Goal: Transaction & Acquisition: Book appointment/travel/reservation

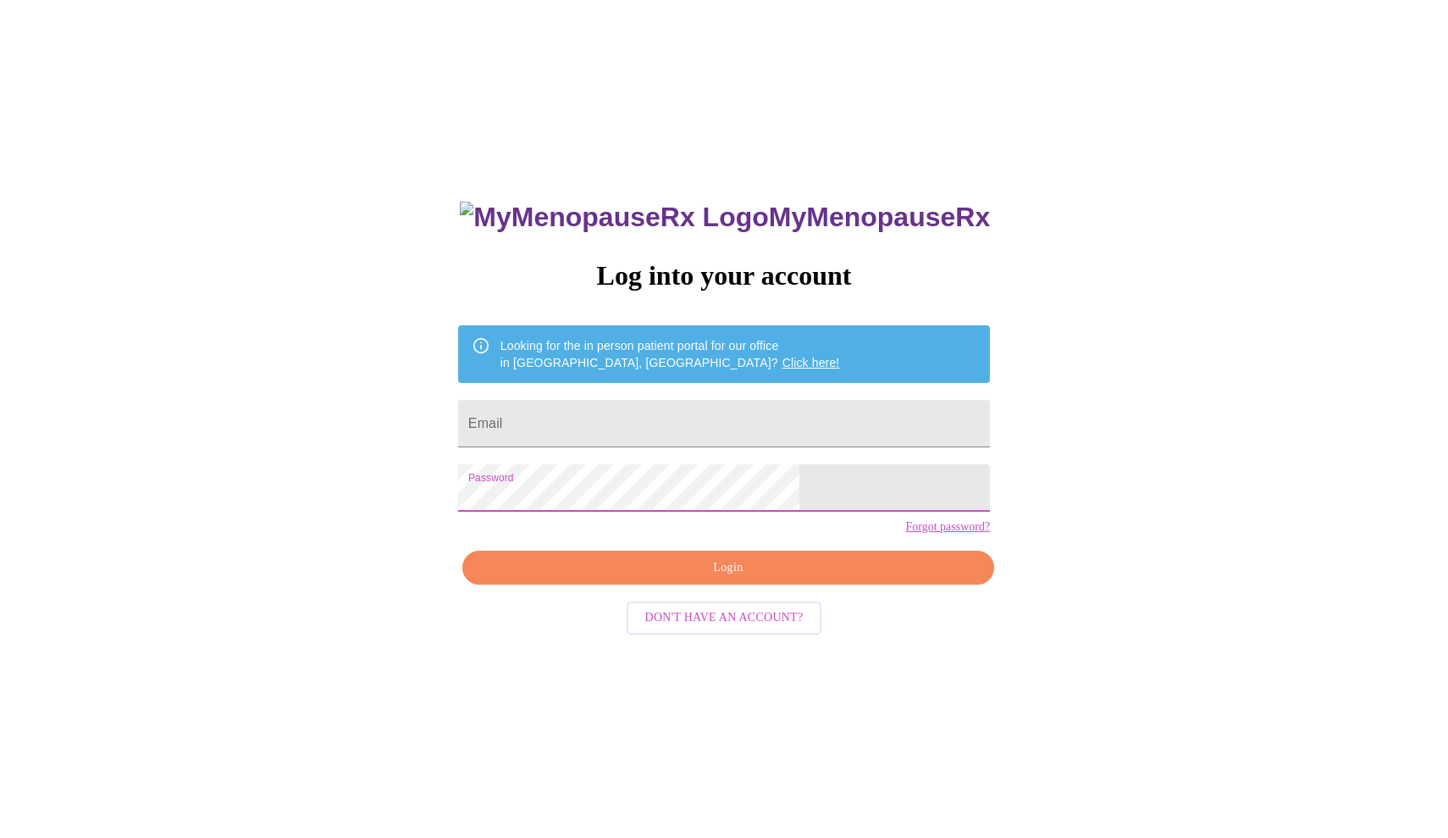
click at [762, 584] on button "Login" at bounding box center [728, 567] width 532 height 35
click at [654, 404] on input "Email" at bounding box center [724, 423] width 532 height 47
type input "[EMAIL_ADDRESS][DOMAIN_NAME]"
click at [783, 578] on span "Login" at bounding box center [728, 567] width 493 height 21
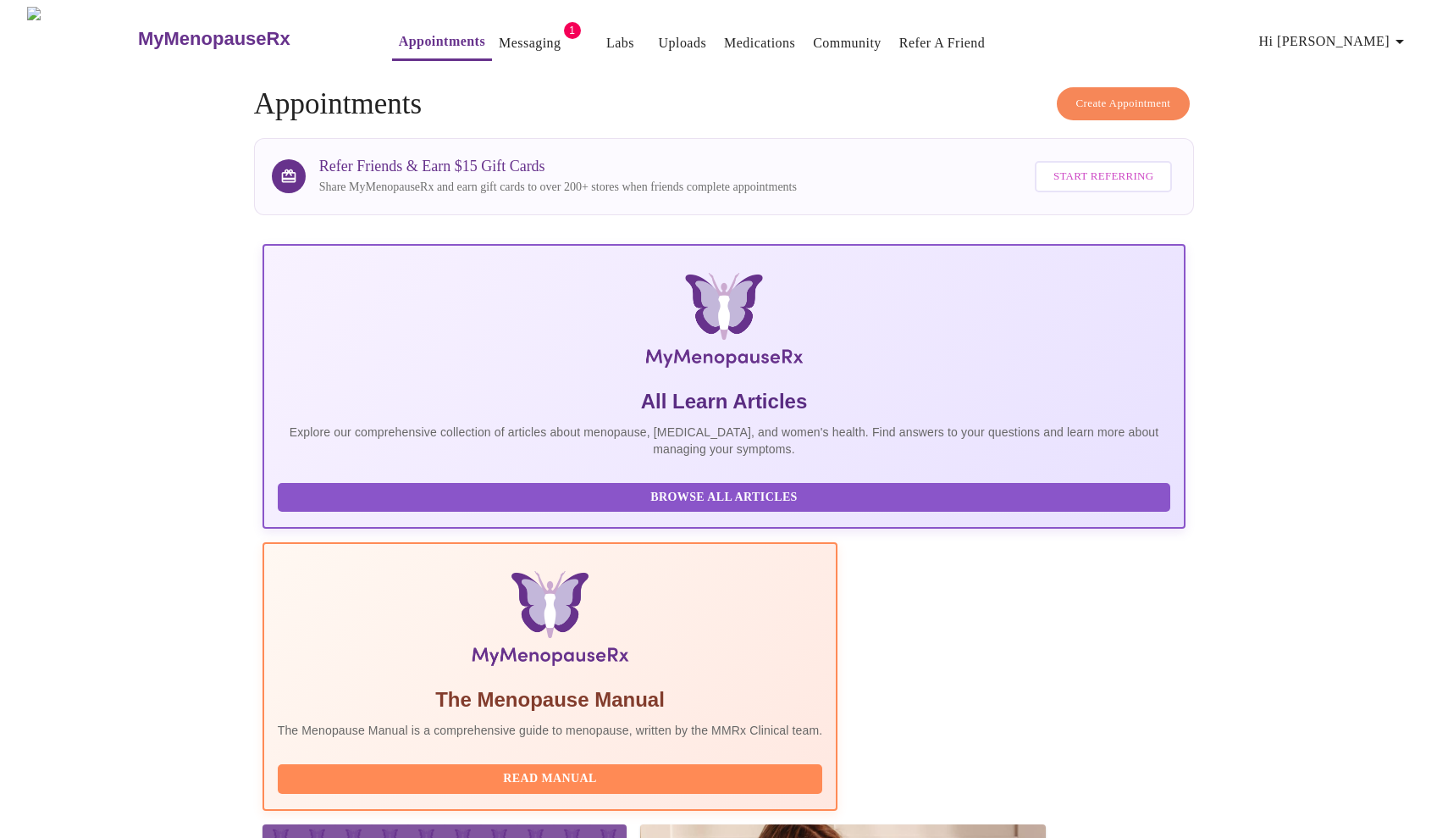
click at [1153, 105] on span "Create Appointment" at bounding box center [1123, 103] width 95 height 19
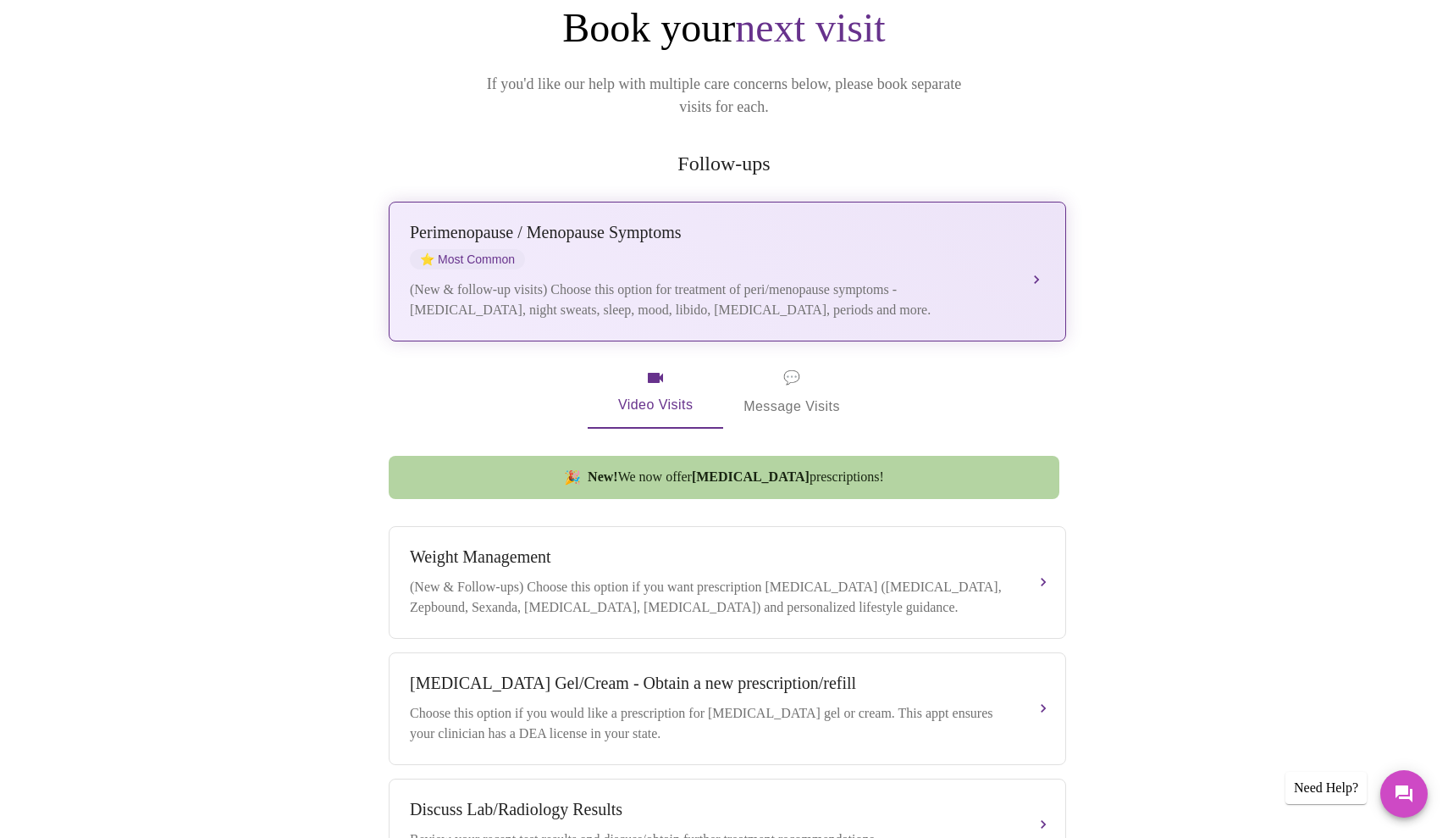
scroll to position [305, 0]
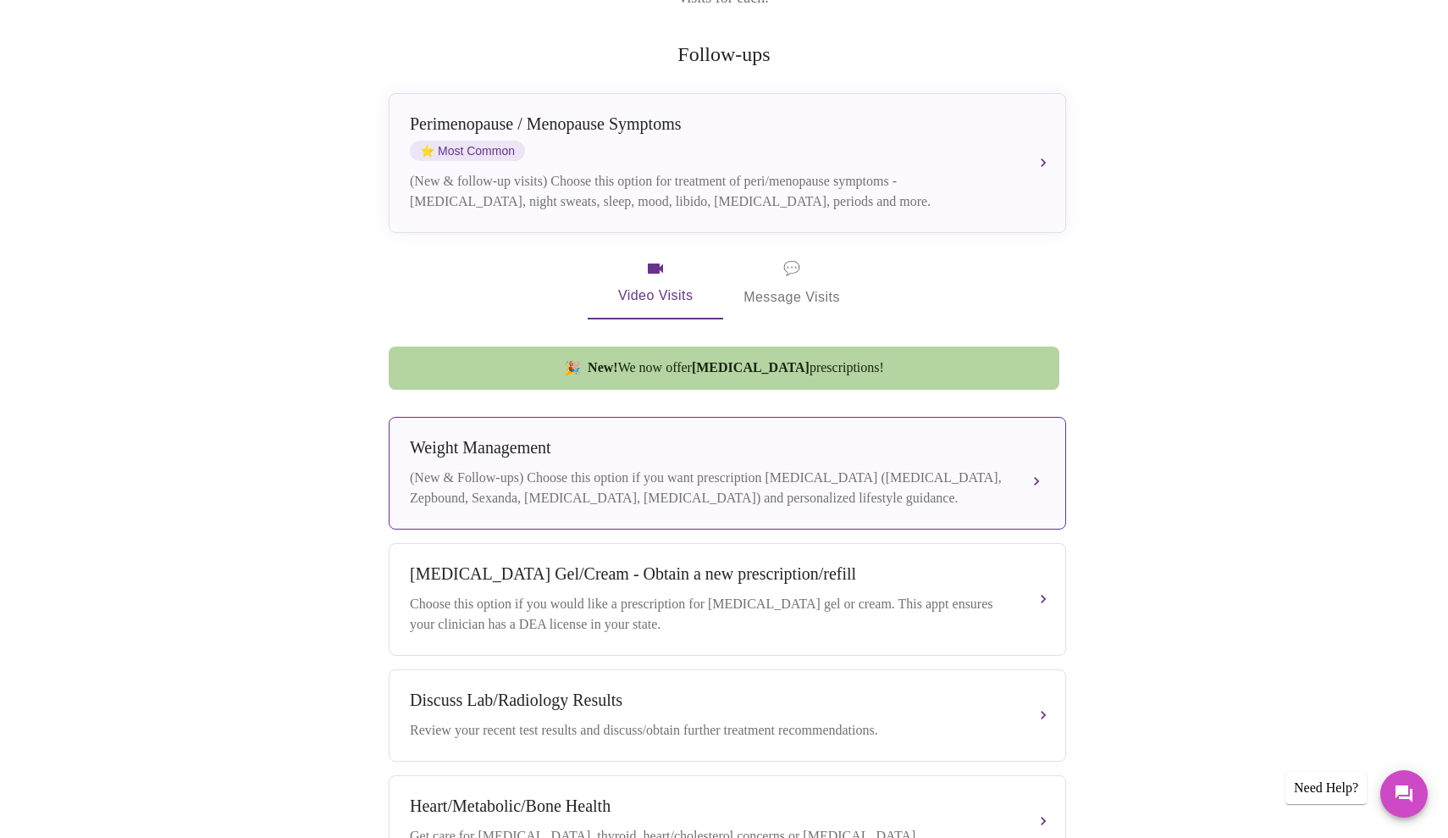
click at [770, 438] on div "Weight Management" at bounding box center [710, 447] width 601 height 19
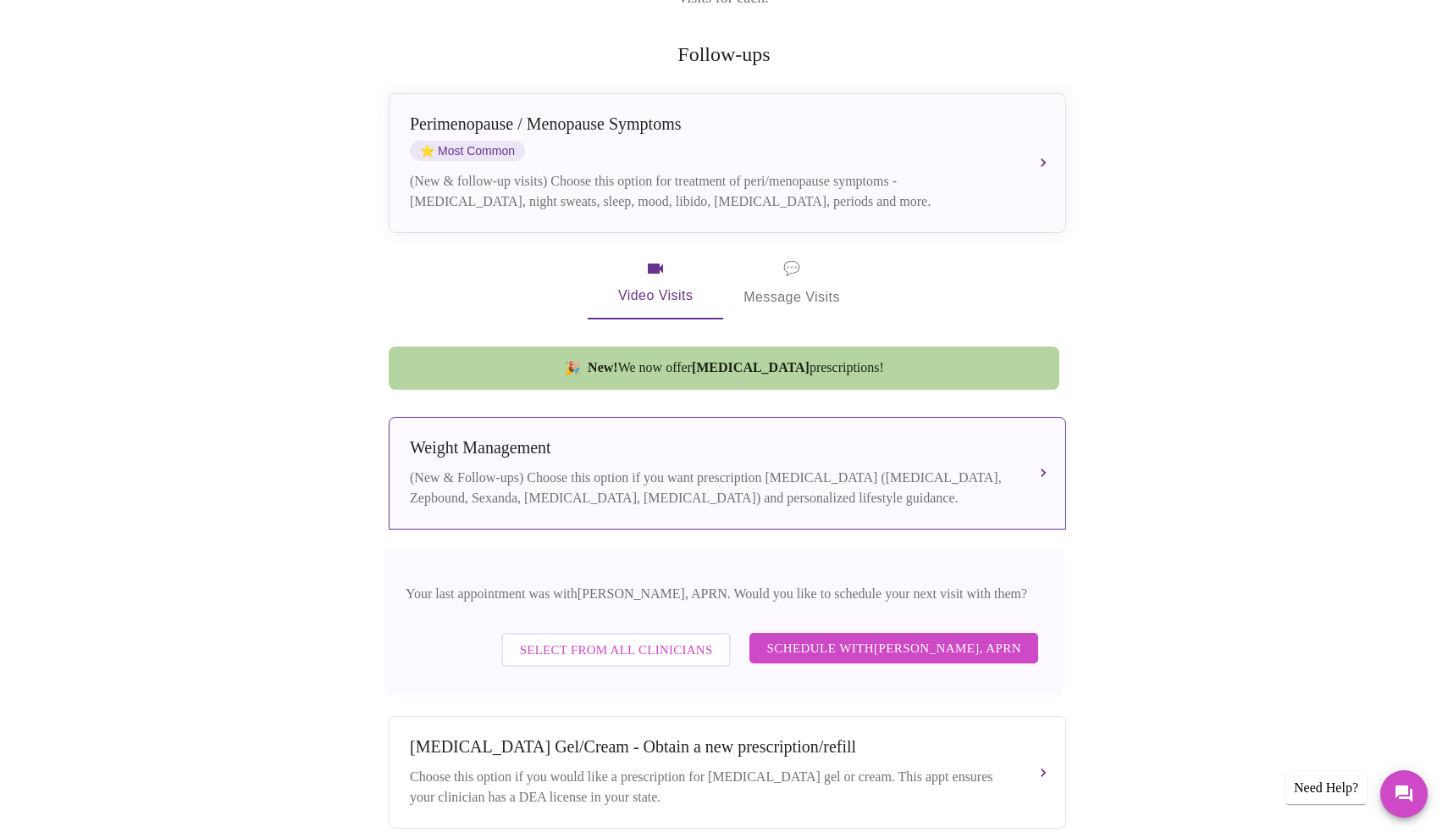
click at [865, 637] on span "Schedule with Emilie McLain, APRN" at bounding box center [893, 648] width 255 height 22
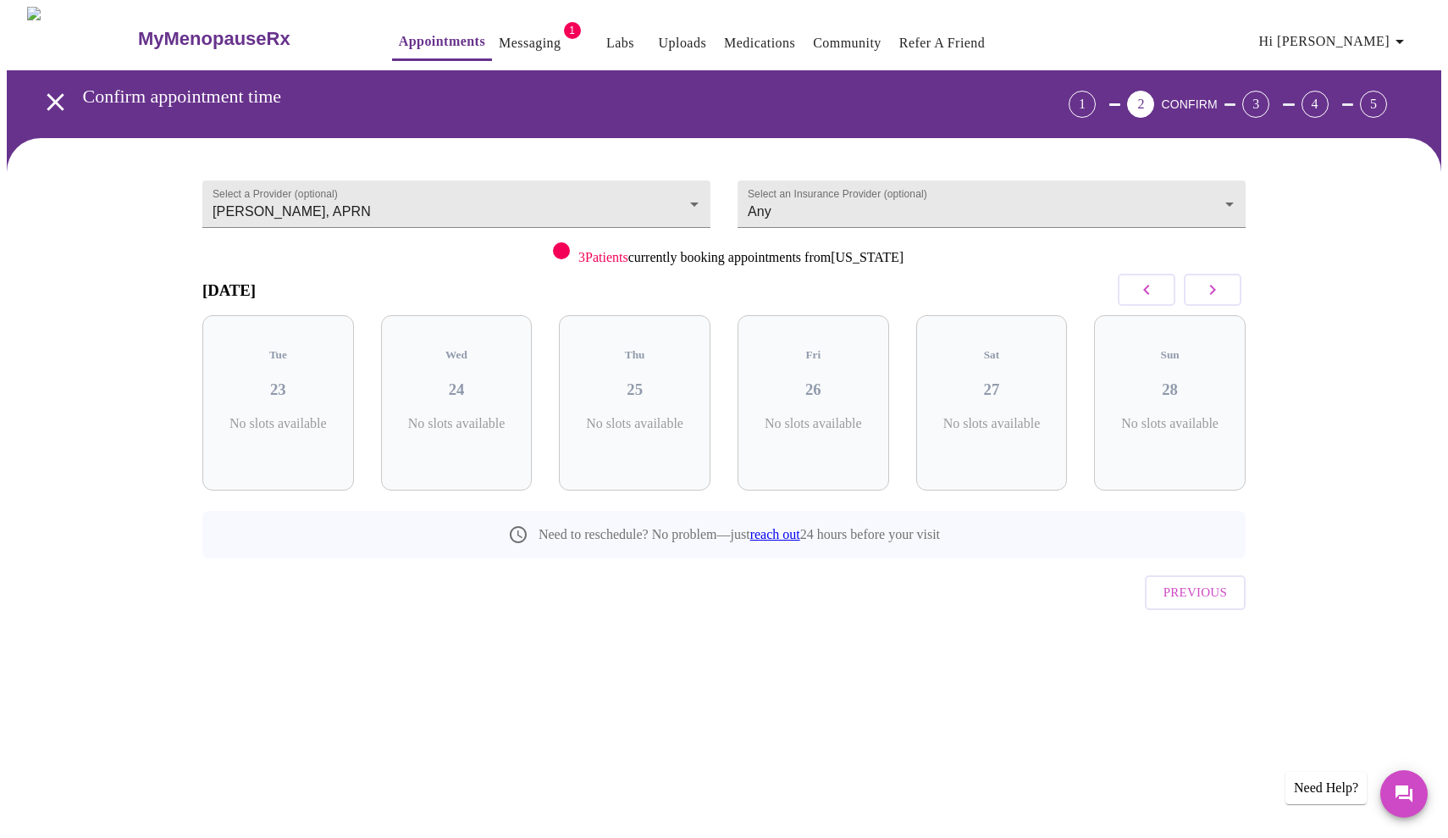
scroll to position [0, 0]
click at [636, 391] on div "Thu 25 3 Slots Left ( 9 Total)" at bounding box center [635, 402] width 152 height 175
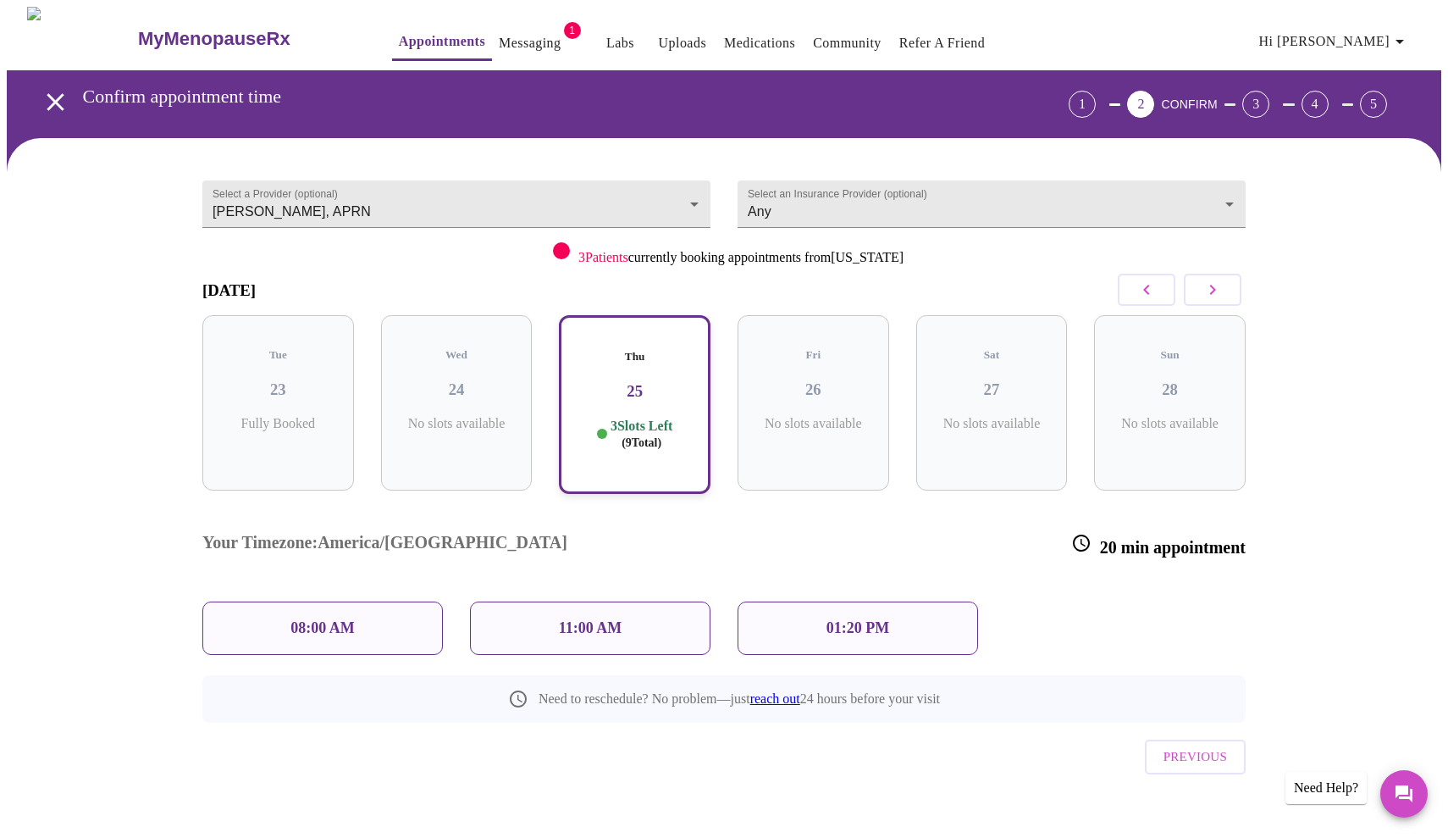
click at [636, 391] on div "Thu 25 3 Slots Left ( 9 Total)" at bounding box center [635, 404] width 152 height 179
click at [597, 619] on p "11:00 AM" at bounding box center [591, 628] width 64 height 18
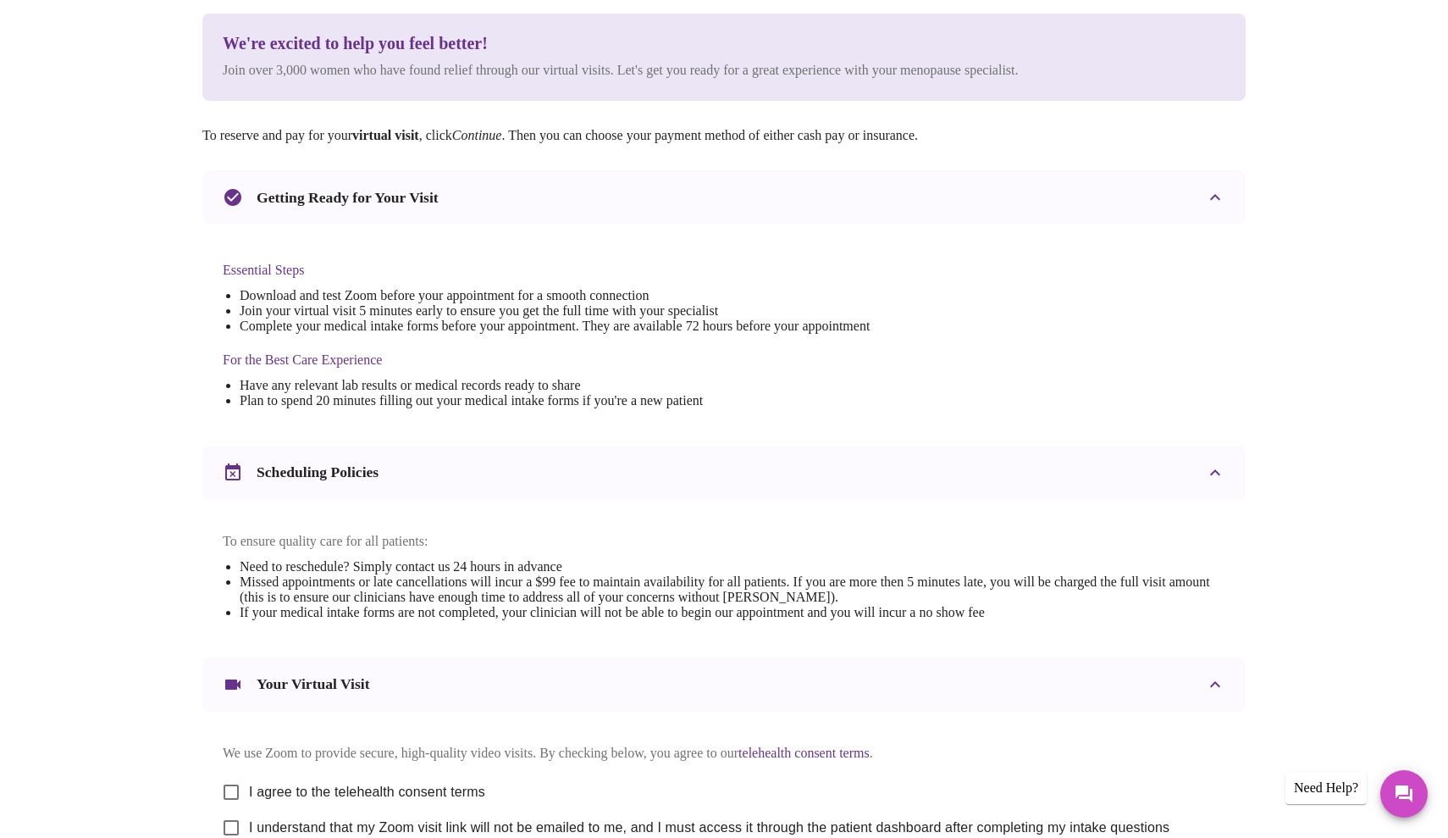
scroll to position [389, 0]
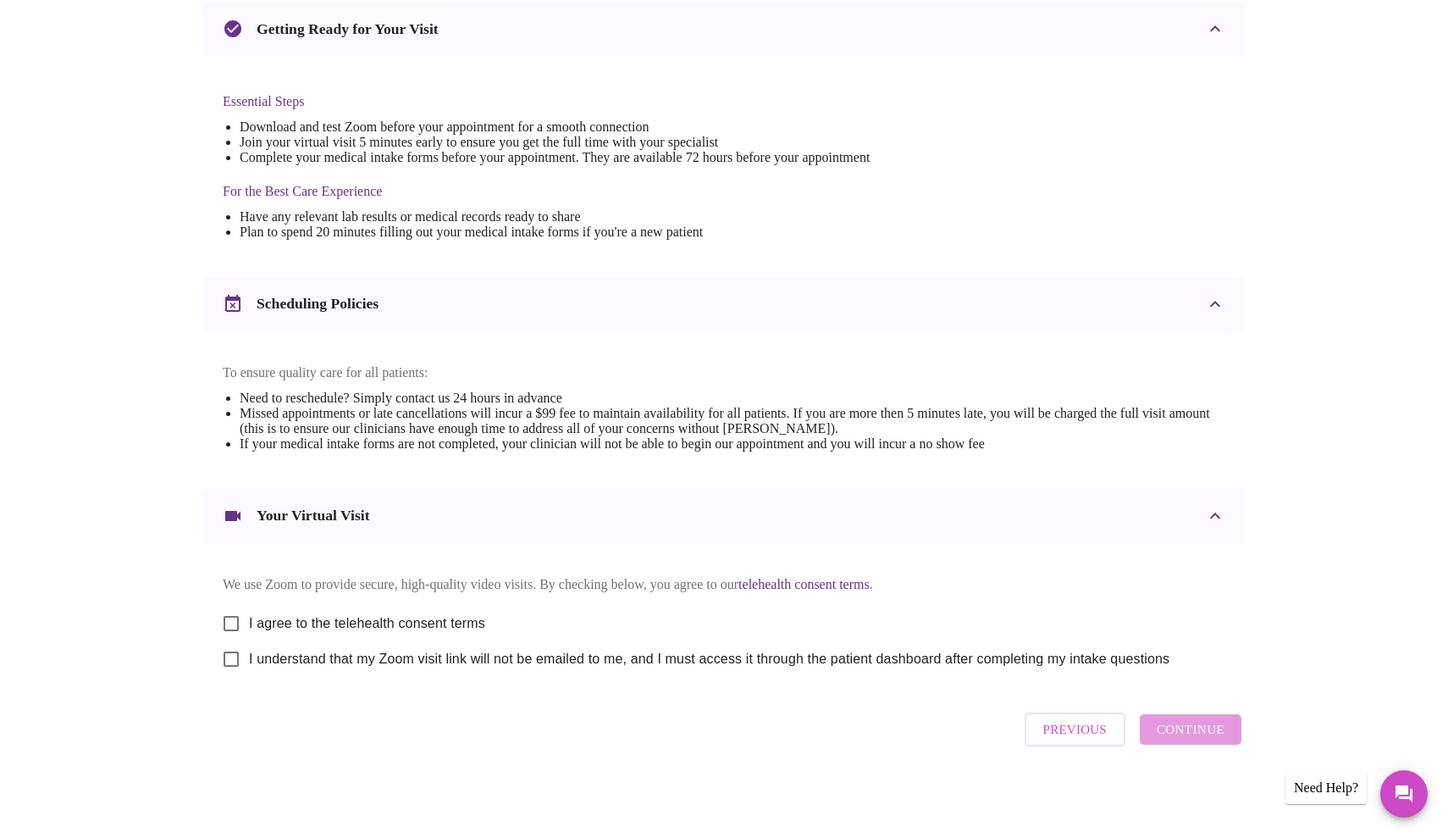
click at [239, 606] on input "I agree to the telehealth consent terms" at bounding box center [231, 624] width 36 height 36
checkbox input "true"
click at [236, 656] on input "I understand that my Zoom visit link will not be emailed to me, and I must acce…" at bounding box center [231, 659] width 36 height 36
checkbox input "true"
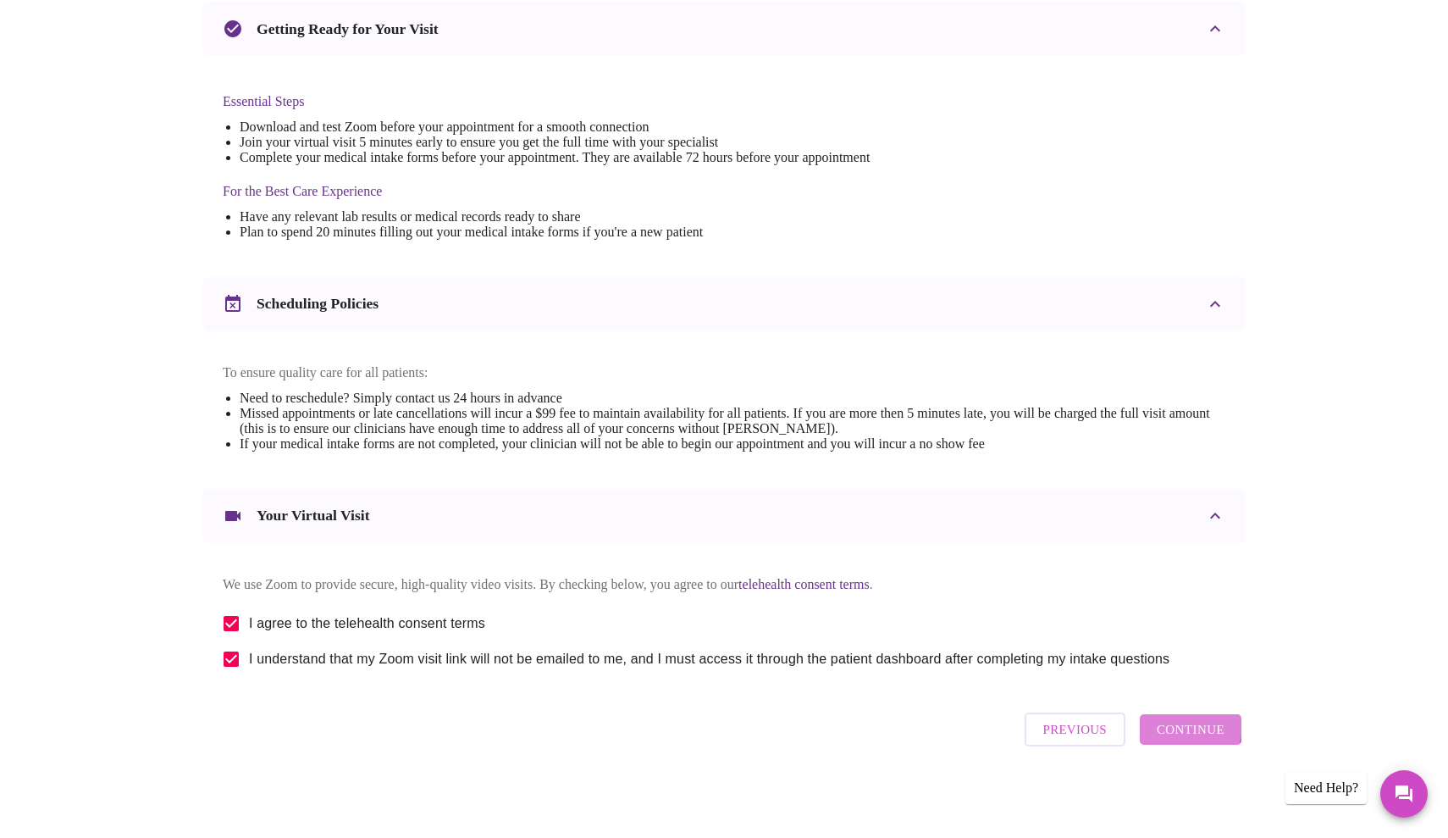
click at [1174, 731] on span "Continue" at bounding box center [1191, 729] width 68 height 22
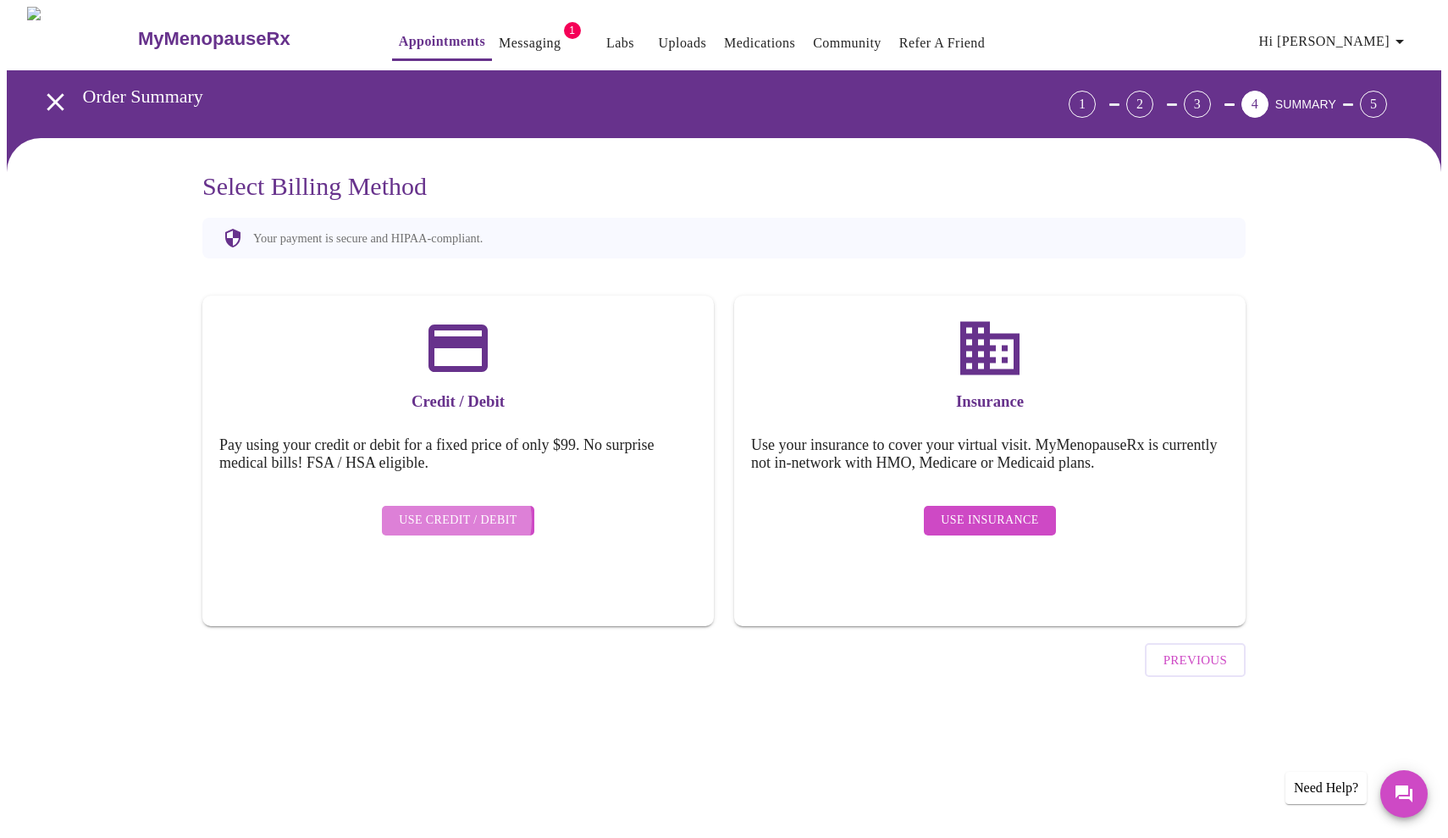
click at [454, 510] on span "Use Credit / Debit" at bounding box center [458, 520] width 119 height 21
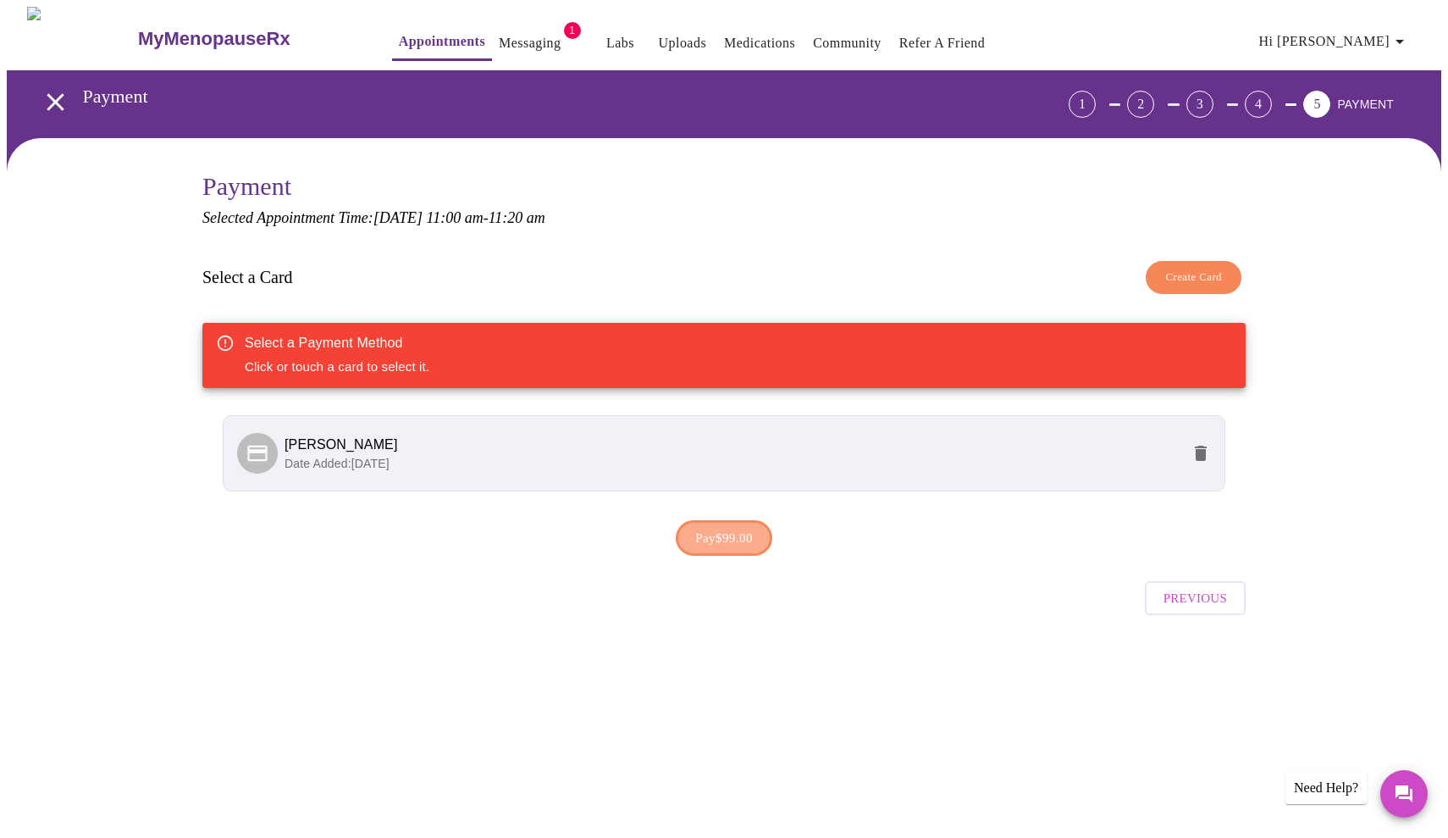
click at [735, 533] on span "Pay $99.00" at bounding box center [724, 538] width 58 height 22
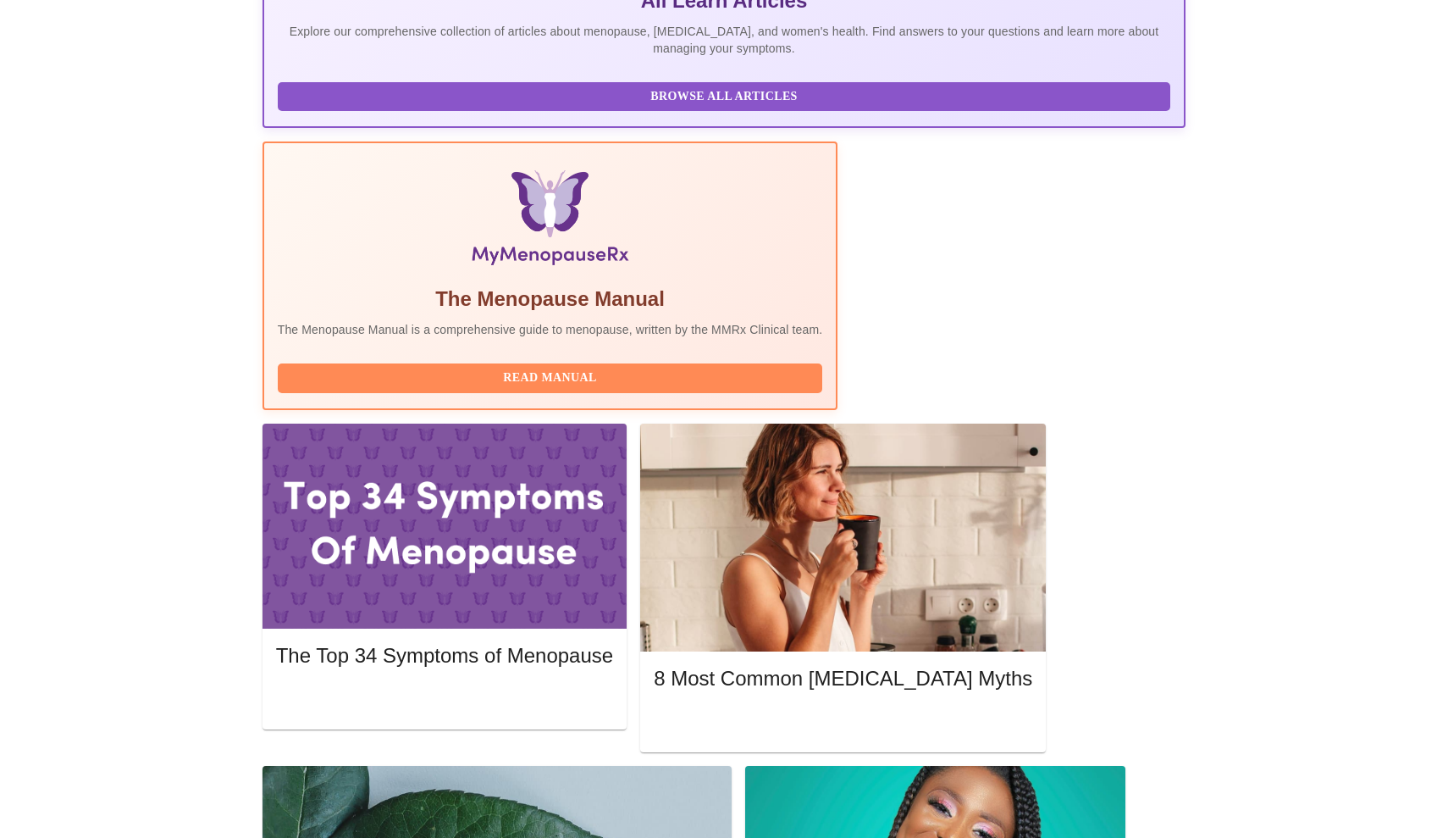
scroll to position [399, 0]
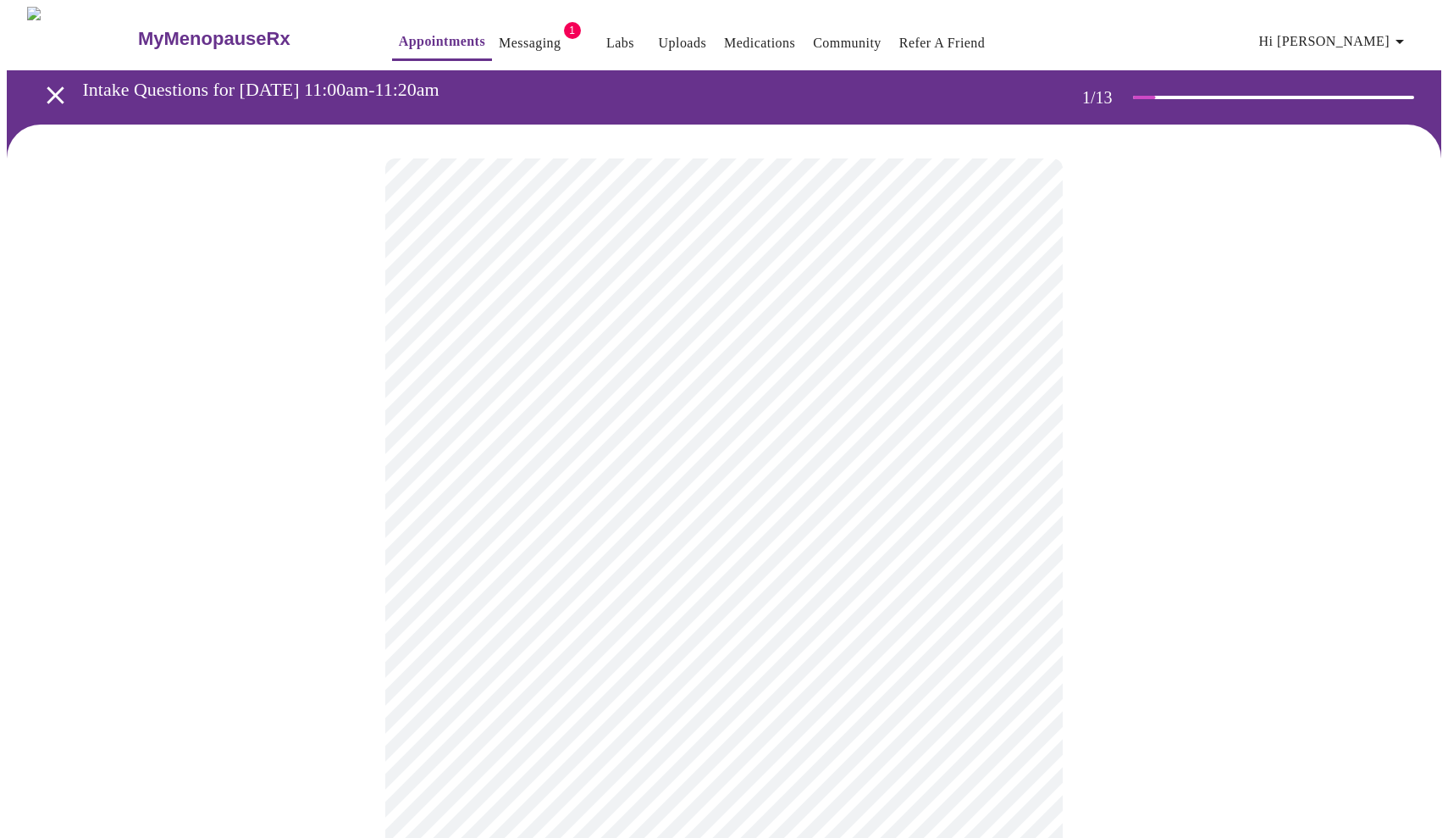
click at [797, 381] on body "MyMenopauseRx Appointments Messaging 1 Labs Uploads Medications Community Refer…" at bounding box center [724, 779] width 1435 height 1545
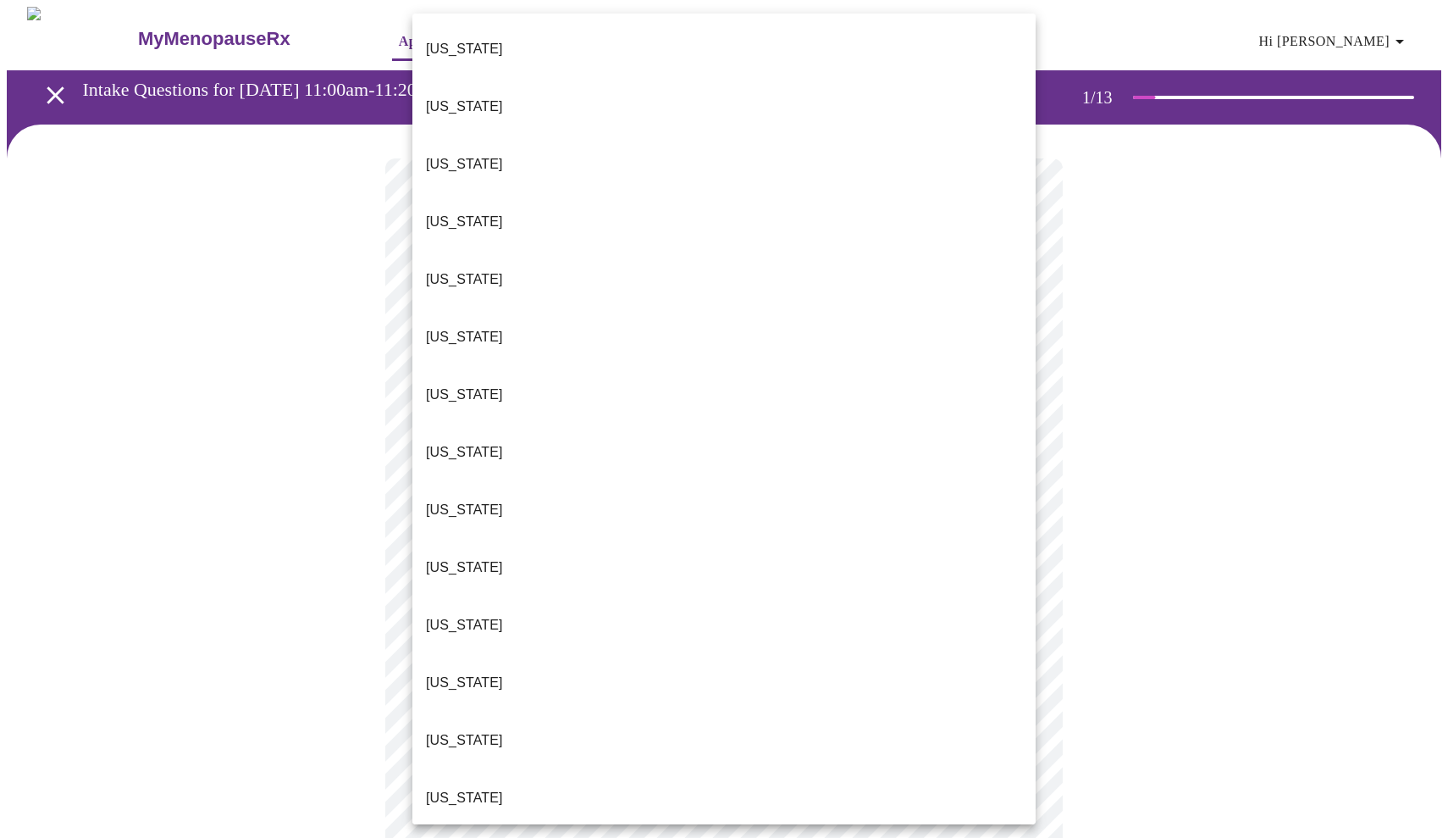
drag, startPoint x: 762, startPoint y: 534, endPoint x: 761, endPoint y: 554, distance: 19.5
click at [479, 711] on li "Illinois" at bounding box center [723, 740] width 623 height 58
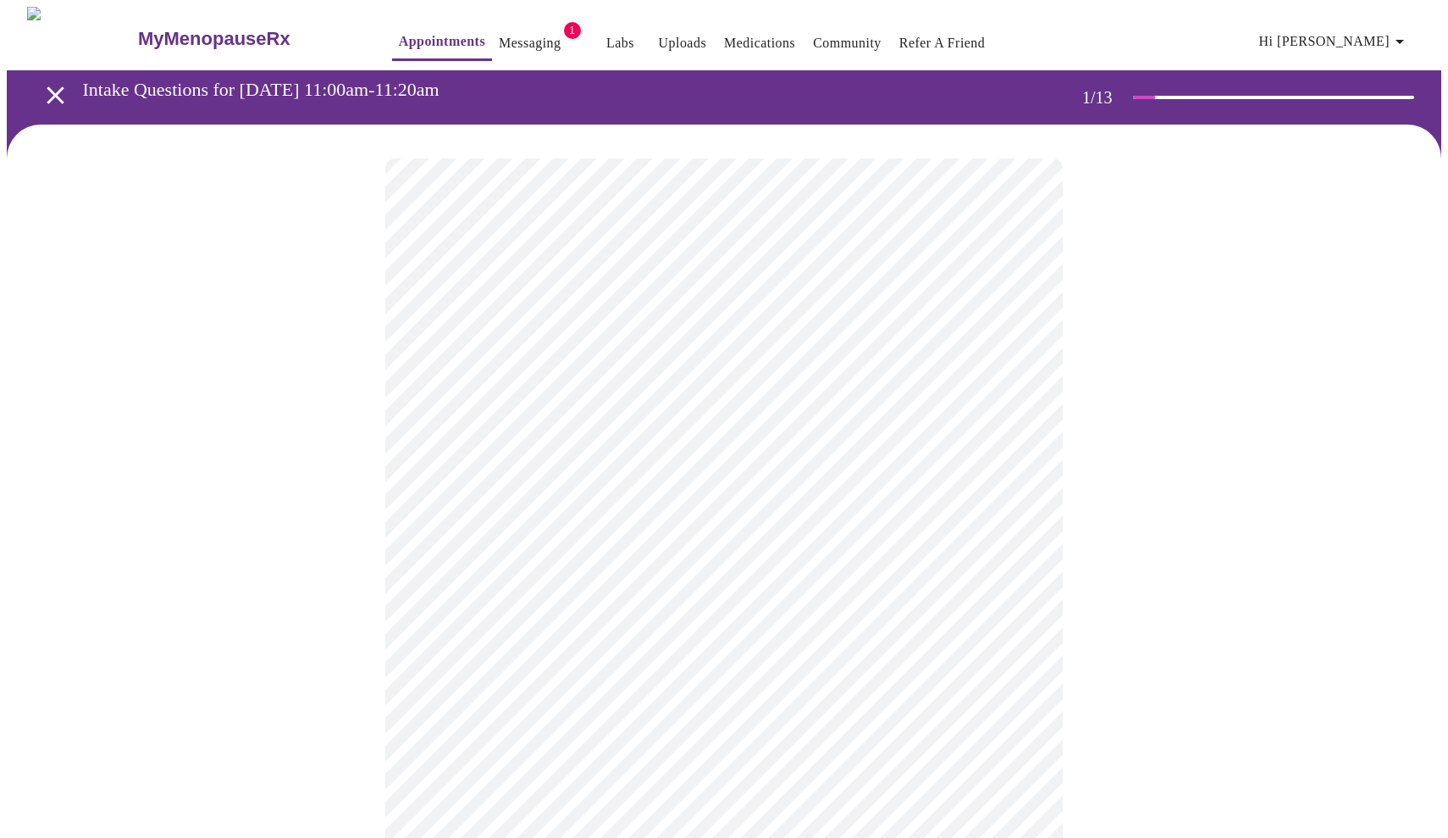
click at [517, 490] on body "MyMenopauseRx Appointments Messaging 1 Labs Uploads Medications Community Refer…" at bounding box center [724, 774] width 1435 height 1535
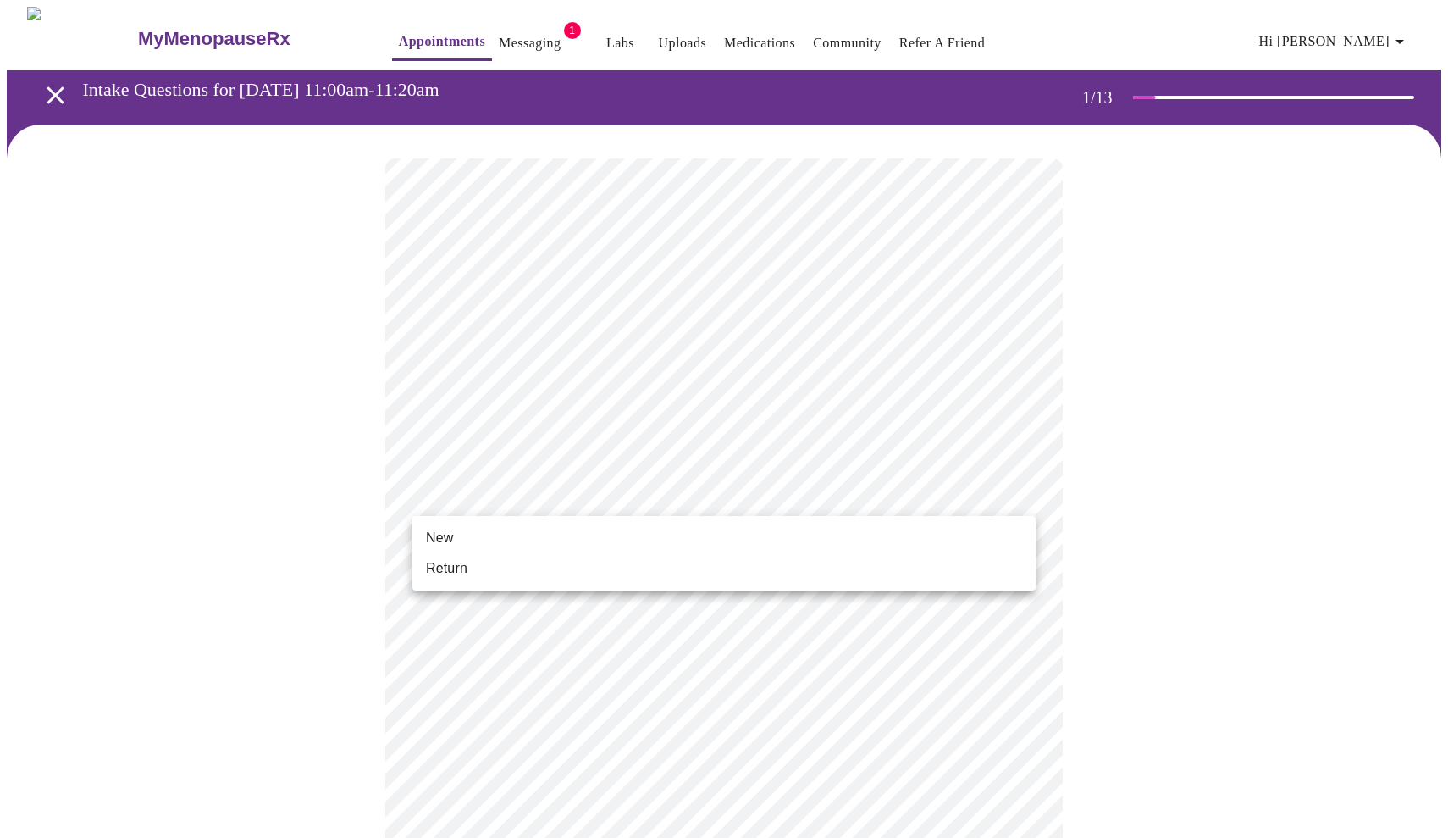
click at [483, 562] on li "Return" at bounding box center [723, 568] width 623 height 30
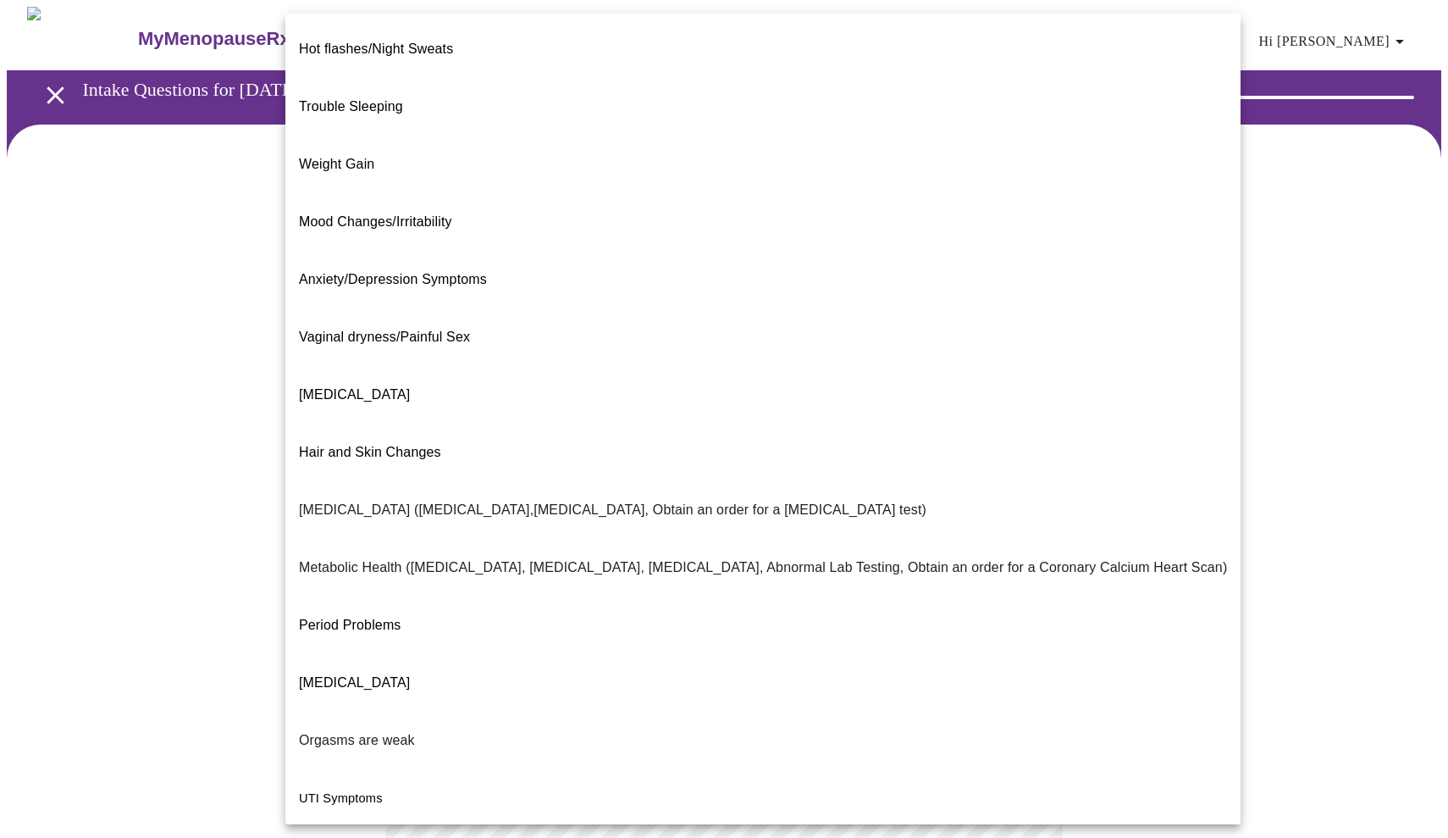
click at [904, 346] on body "MyMenopauseRx Appointments Messaging 1 Labs Uploads Medications Community Refer…" at bounding box center [724, 514] width 1435 height 1015
click at [802, 136] on li "Weight Gain" at bounding box center [762, 165] width 955 height 58
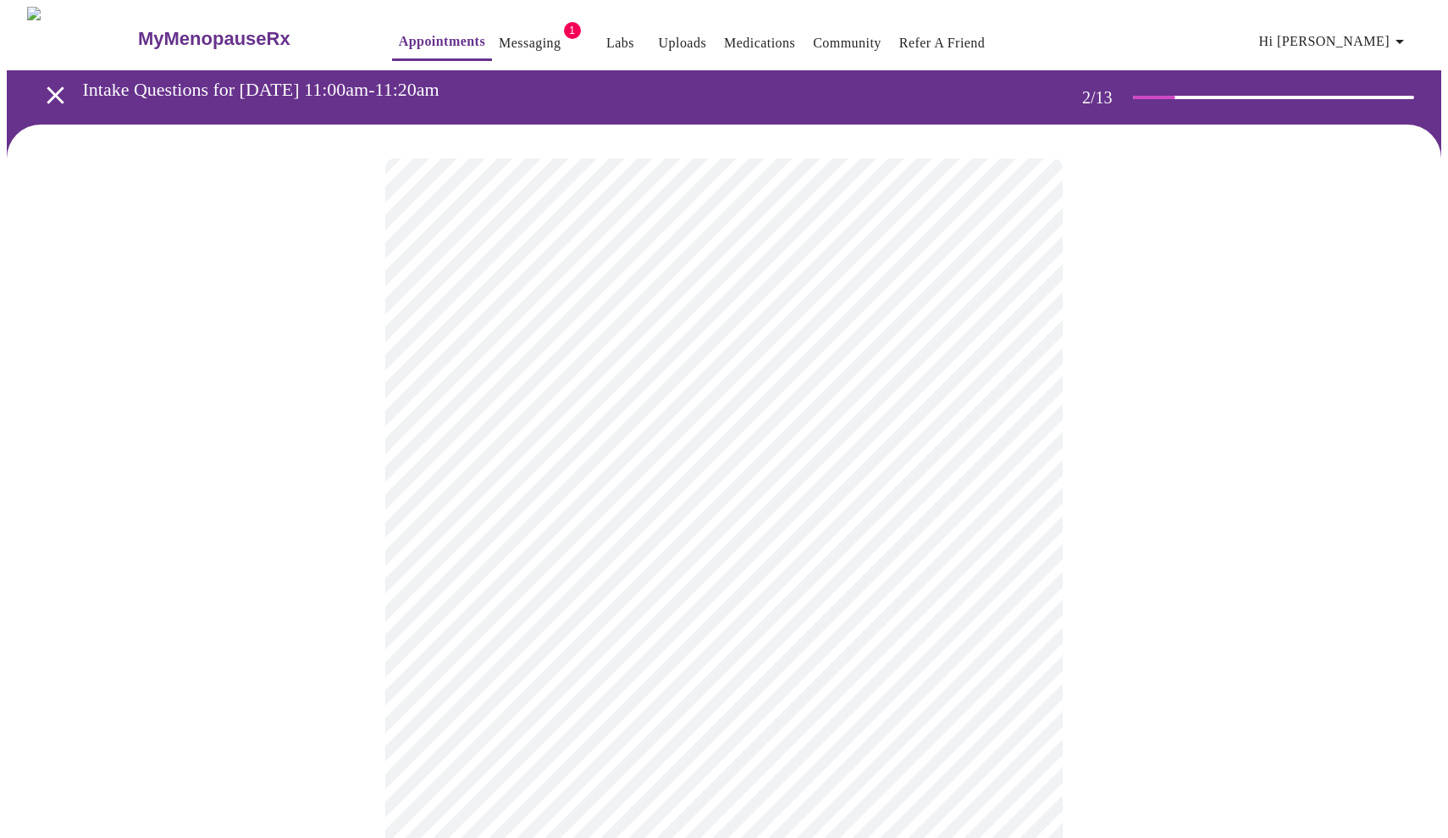
click at [750, 521] on body "MyMenopauseRx Appointments Messaging 1 Labs Uploads Medications Community Refer…" at bounding box center [724, 510] width 1435 height 1006
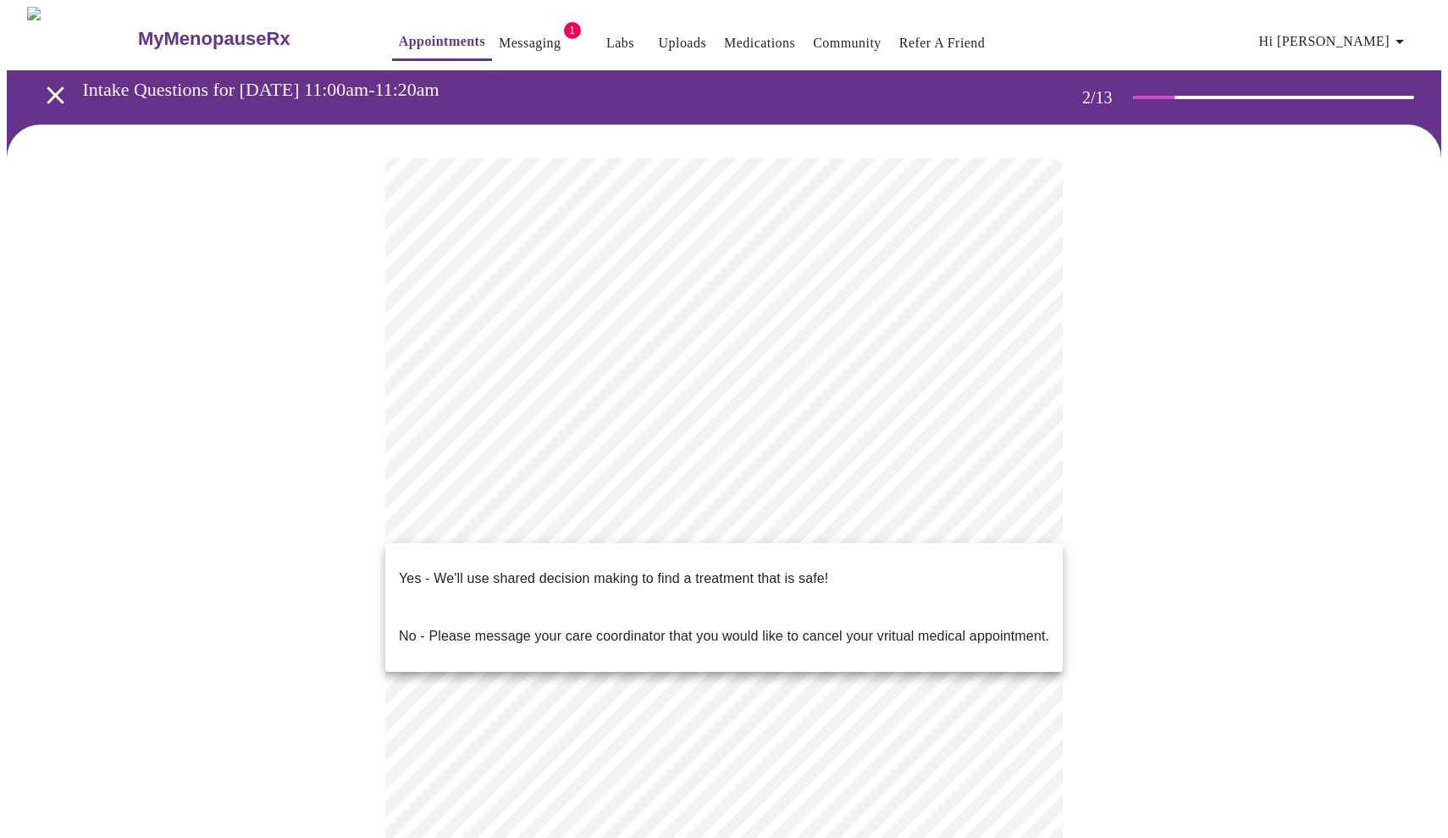
click at [660, 568] on p "Yes - We'll use shared decision making to find a treatment that is safe!" at bounding box center [613, 578] width 429 height 20
